Goal: Communication & Community: Answer question/provide support

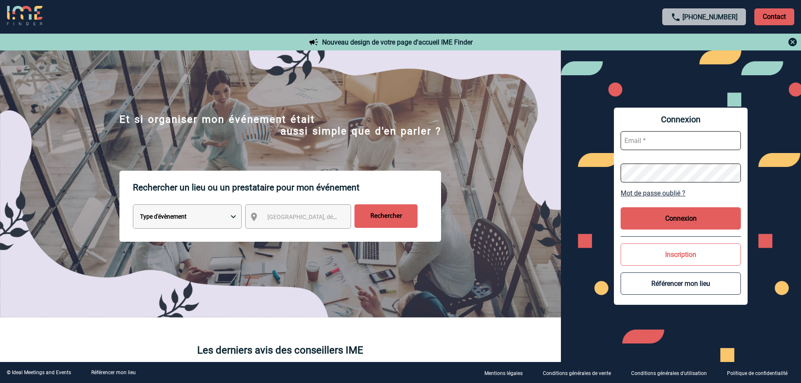
click at [634, 144] on input "text" at bounding box center [680, 140] width 120 height 19
type input "heloise.guichon@capgemini.com"
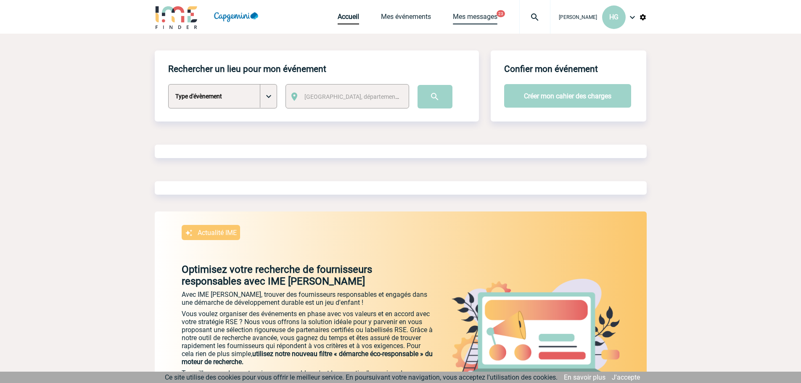
click at [465, 17] on link "Mes messages" at bounding box center [475, 19] width 45 height 12
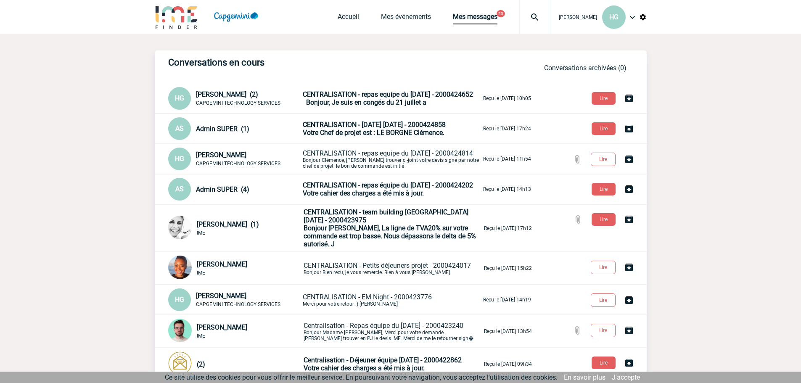
click at [317, 185] on span "CENTRALISATION - repas équipe du [DATE] - 2000424202" at bounding box center [388, 185] width 170 height 8
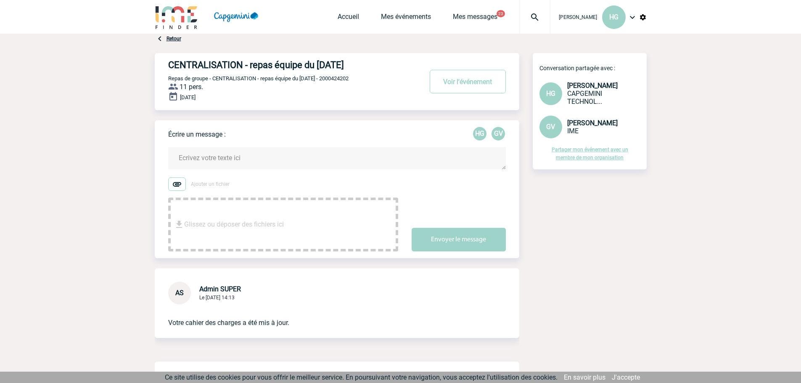
click at [98, 87] on body "Héloïse GUICHON HG Accueil Mes événements 23" at bounding box center [400, 342] width 801 height 685
click at [89, 69] on body "Héloïse GUICHON HG Accueil Mes événements 23" at bounding box center [400, 342] width 801 height 685
